Goal: Submit feedback/report problem

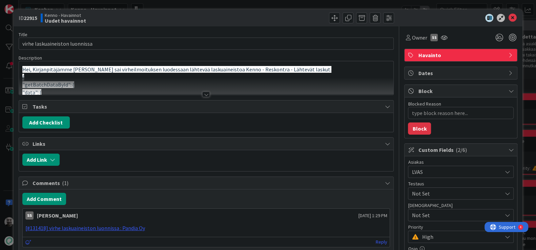
click at [208, 93] on div at bounding box center [205, 94] width 7 height 5
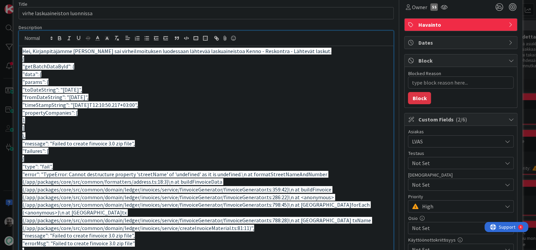
scroll to position [33, 0]
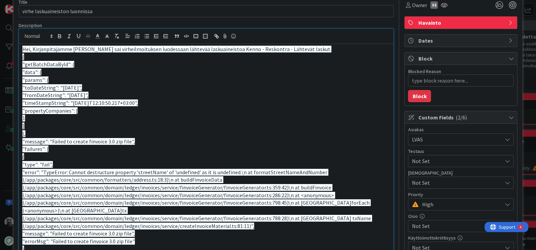
click at [174, 179] on span ""error": "TypeError: Cannot destructure property 'streetName' of 'undefined' as…" at bounding box center [197, 199] width 350 height 61
copy span "buildFinvoiceData"
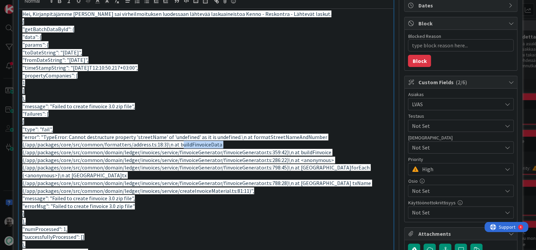
scroll to position [67, 0]
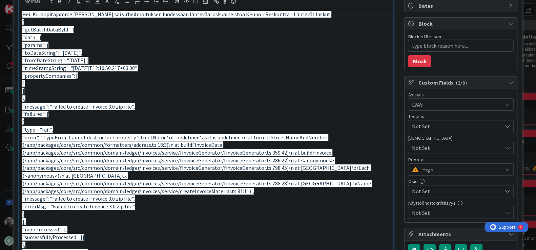
click at [59, 30] on span ""getBatchDataById": {" at bounding box center [48, 29] width 52 height 7
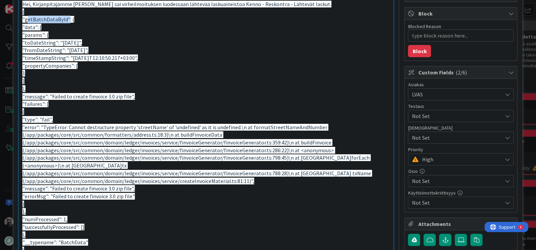
scroll to position [80, 0]
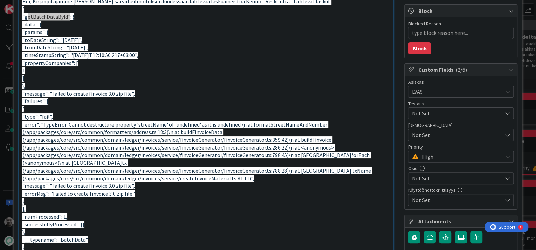
type textarea "x"
